Goal: Task Accomplishment & Management: Manage account settings

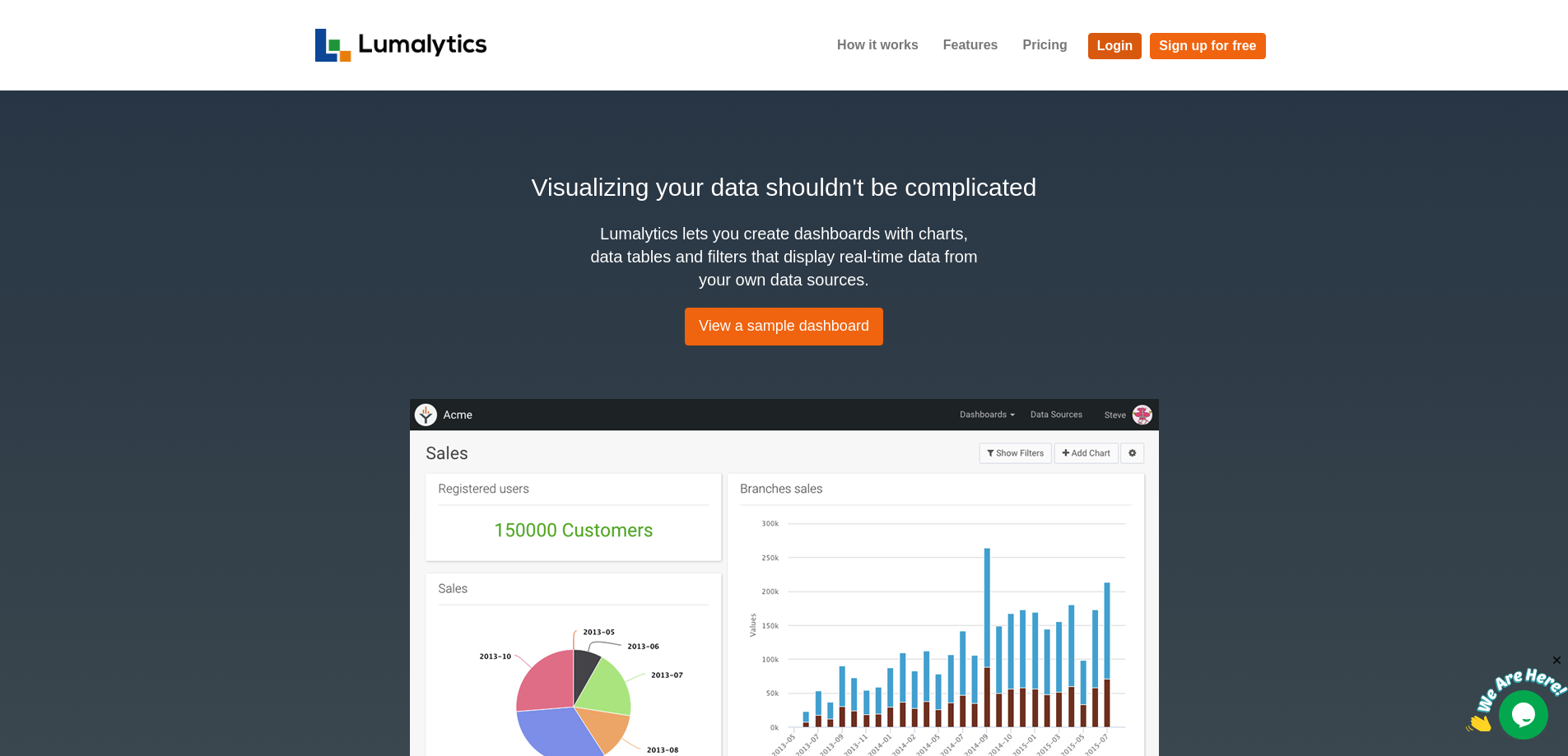
click at [1113, 52] on link "Login" at bounding box center [1115, 45] width 54 height 26
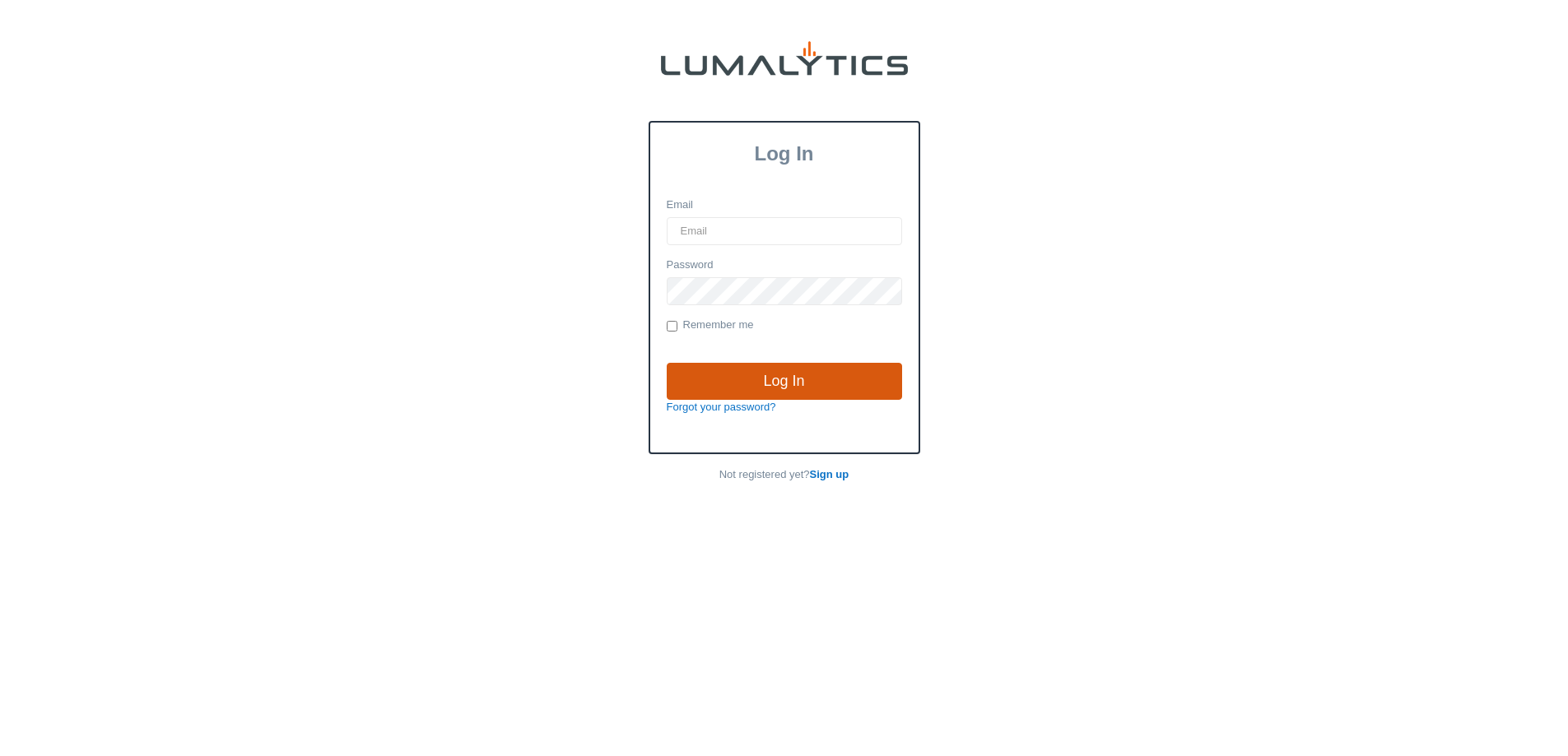
type input "[PERSON_NAME][EMAIL_ADDRESS][DOMAIN_NAME]"
click at [817, 382] on input "Log In" at bounding box center [784, 382] width 235 height 38
